Goal: Transaction & Acquisition: Purchase product/service

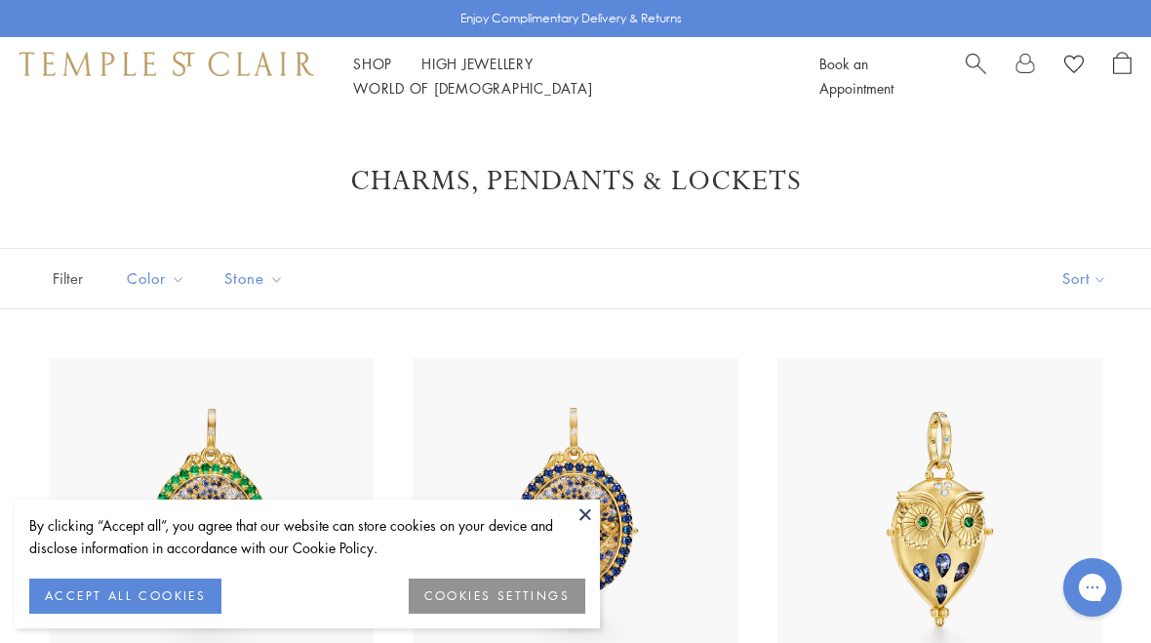
click at [583, 524] on button at bounding box center [584, 513] width 29 height 29
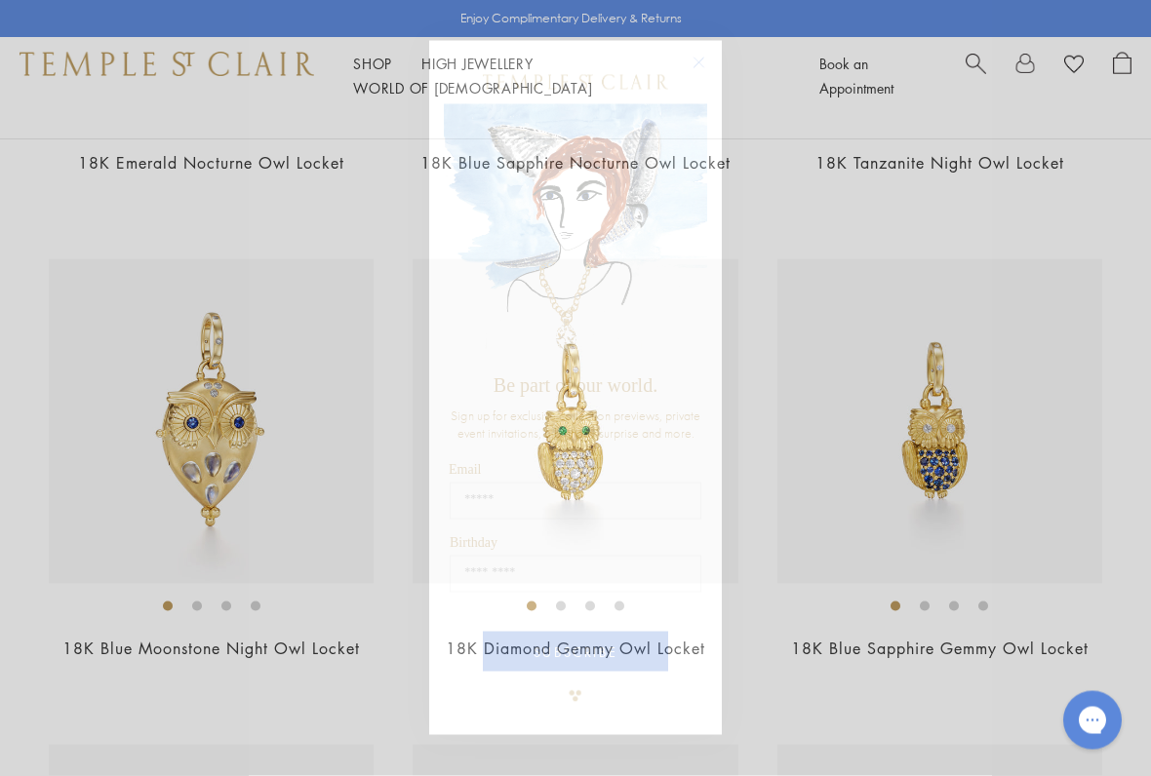
scroll to position [585, 0]
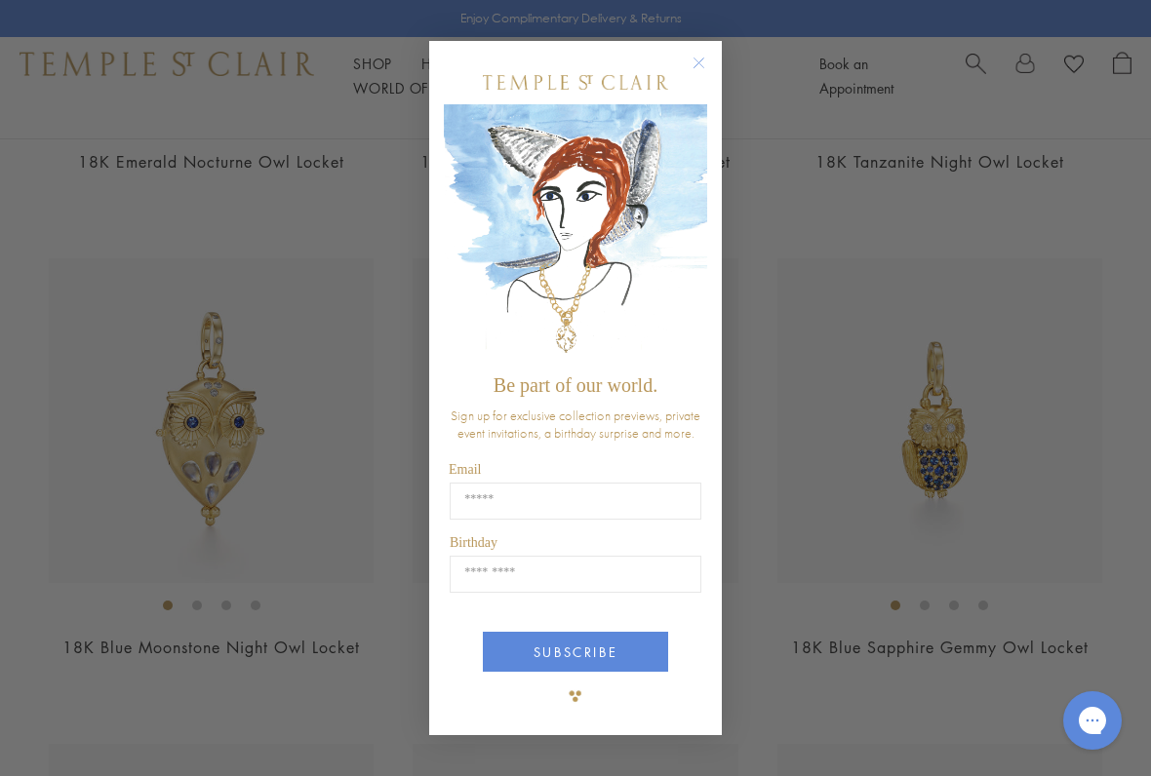
click at [688, 37] on div "Close dialog Be part of our world. Sign up for exclusive collection previews, p…" at bounding box center [575, 387] width 293 height 733
click at [688, 69] on icon "Close dialog" at bounding box center [699, 63] width 24 height 24
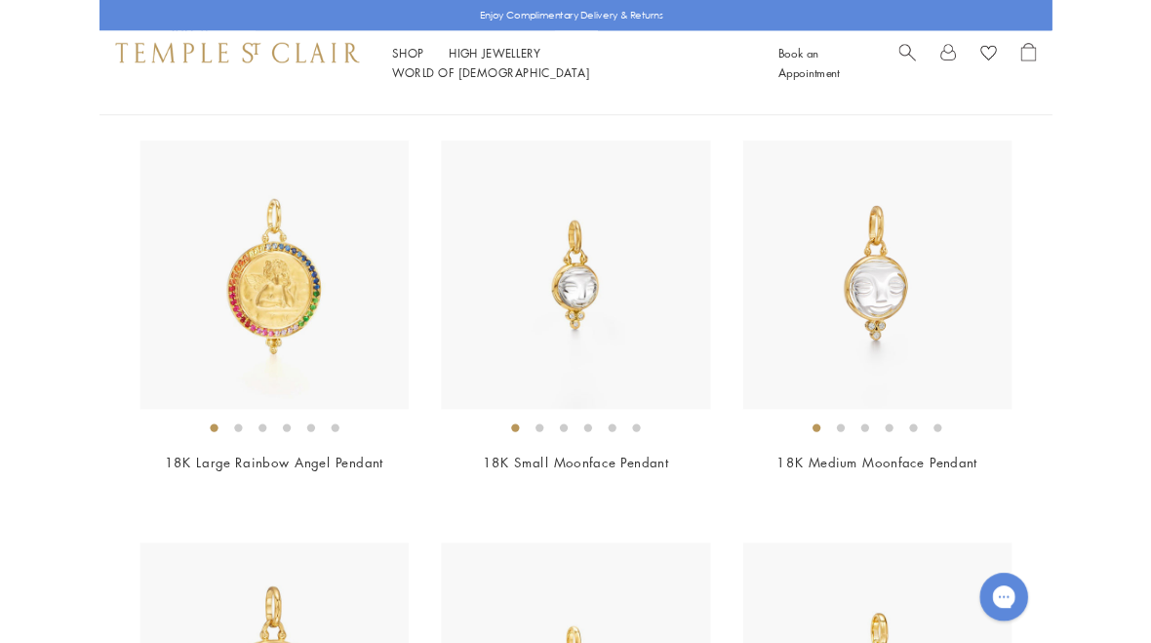
scroll to position [4118, 0]
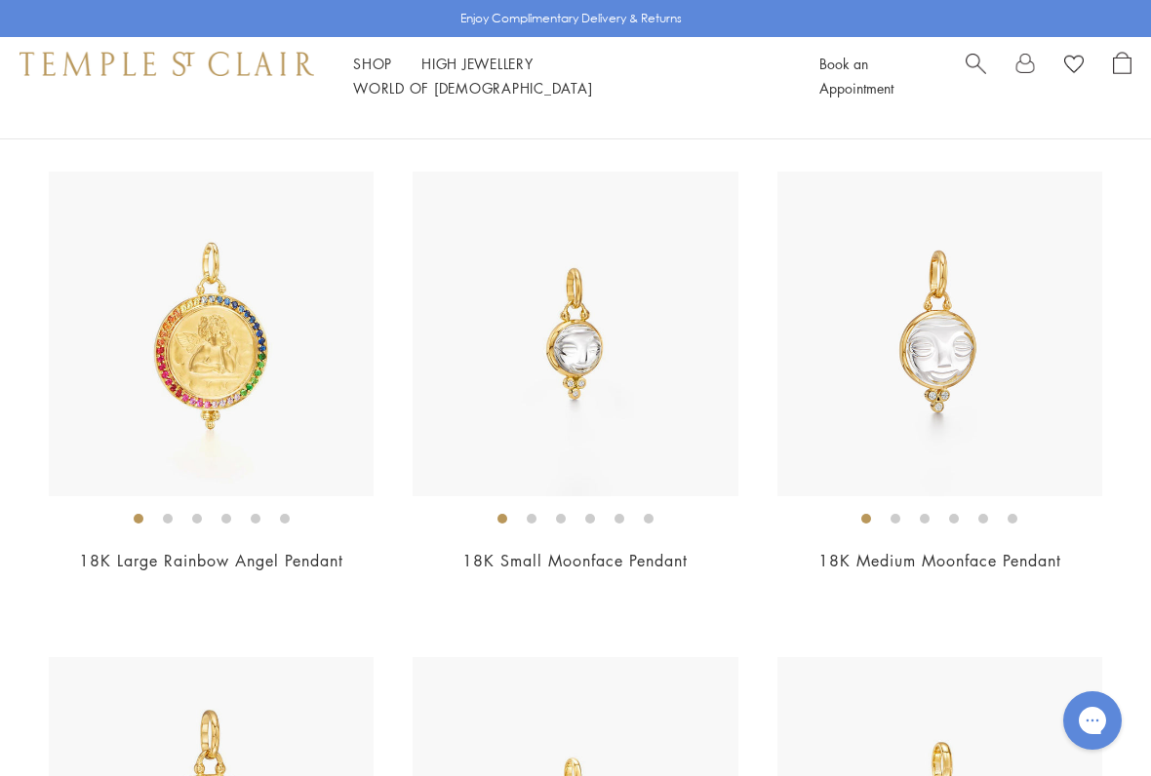
click at [271, 370] on img at bounding box center [211, 334] width 325 height 325
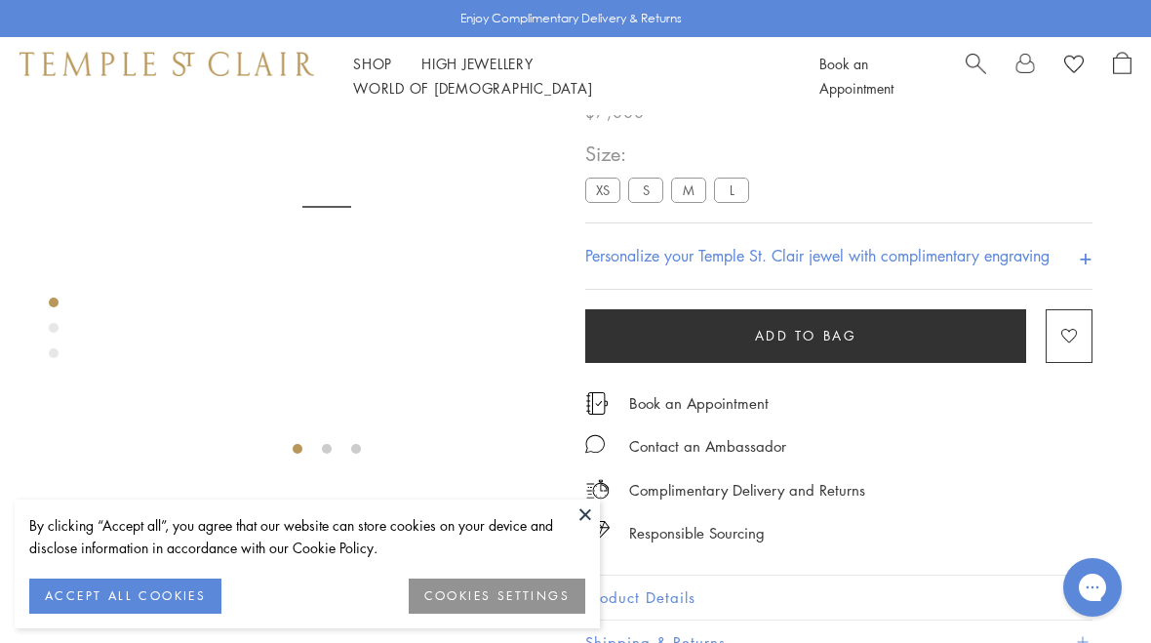
scroll to position [115, 0]
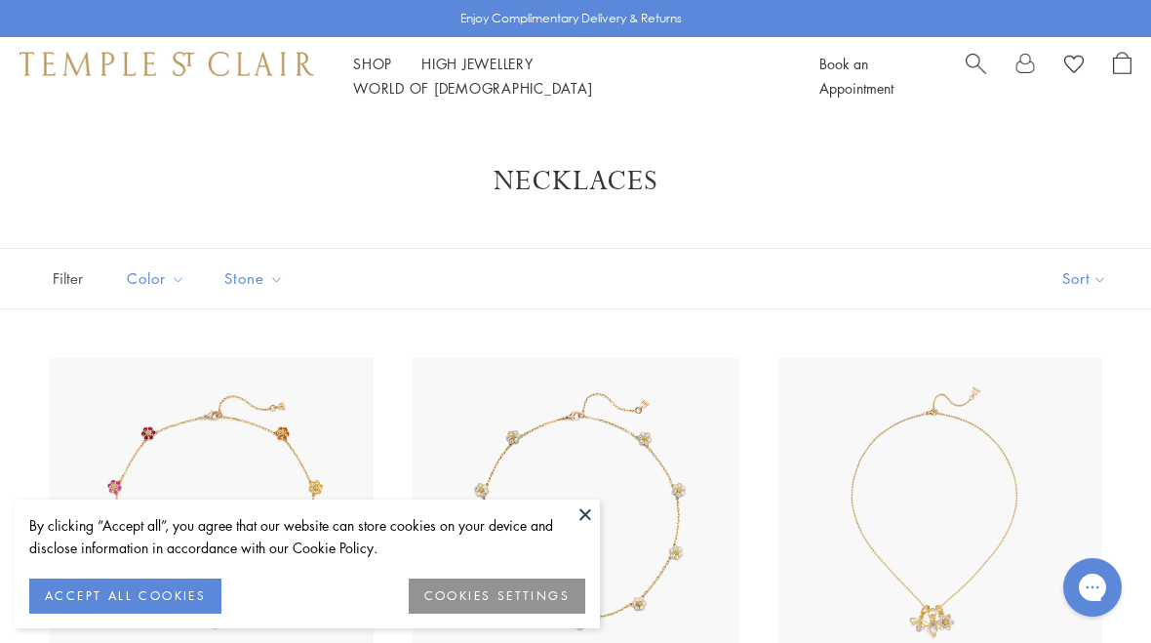
click at [588, 512] on button at bounding box center [584, 513] width 29 height 29
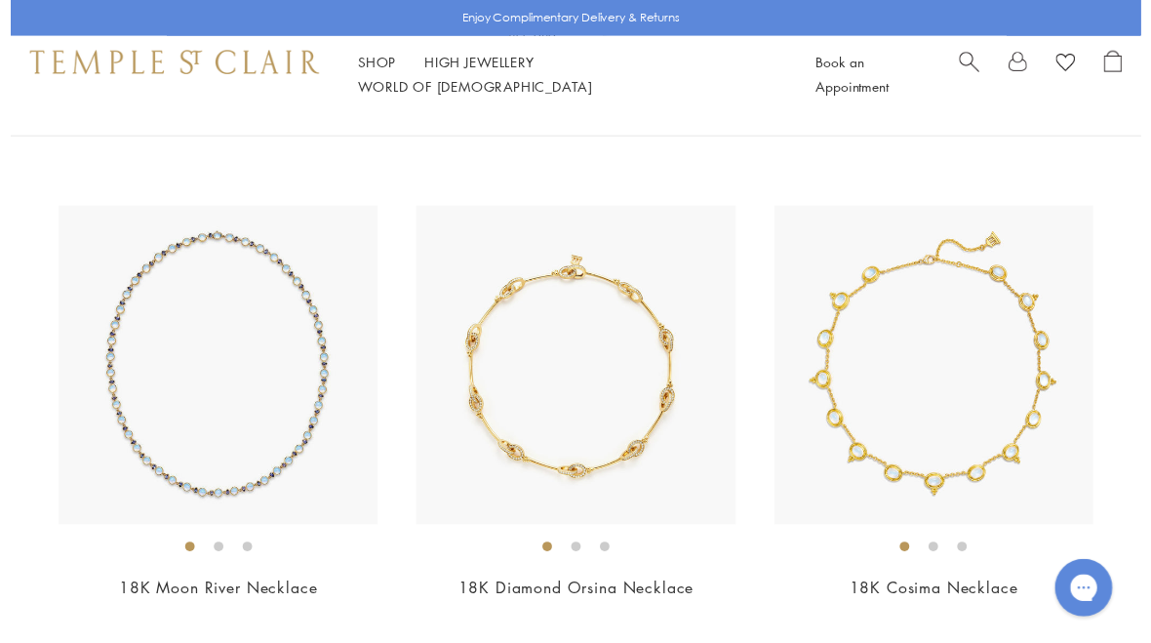
scroll to position [5548, 0]
